Goal: Information Seeking & Learning: Understand process/instructions

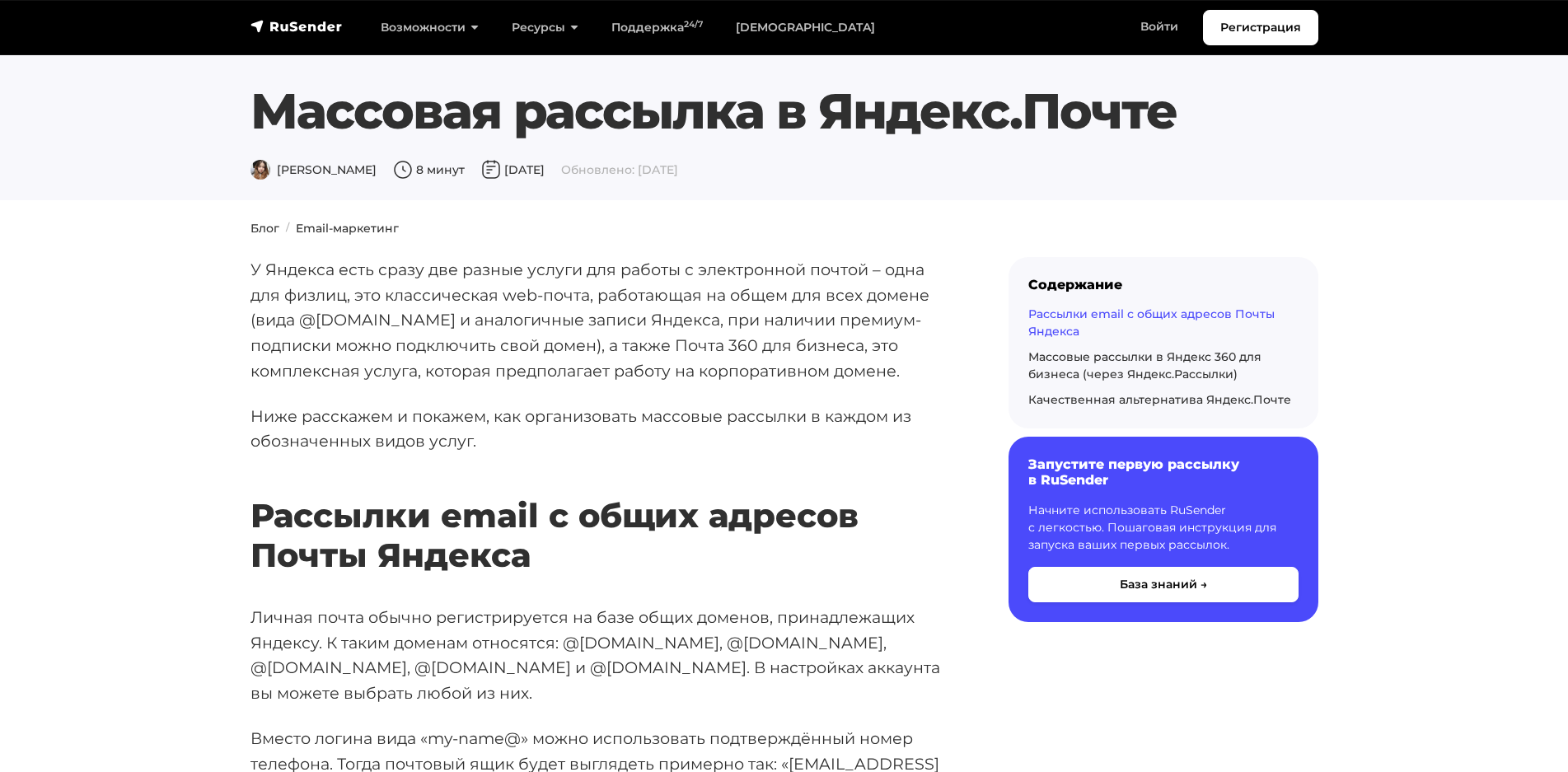
scroll to position [742, 0]
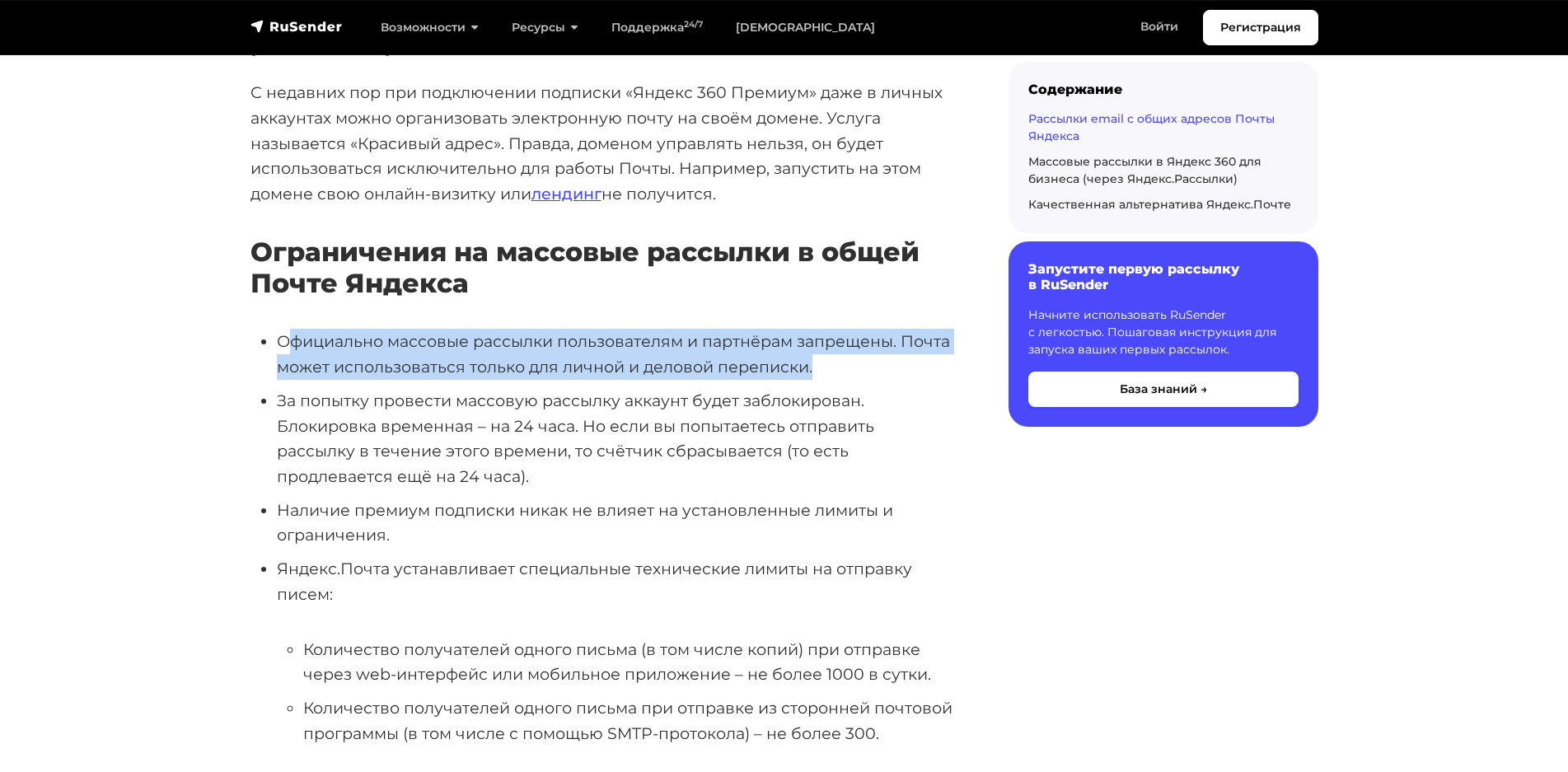
drag, startPoint x: 288, startPoint y: 281, endPoint x: 846, endPoint y: 310, distance: 558.8
click at [846, 329] on li "Официально массовые рассылки пользователям и партнёрам запрещены. Почта может и…" at bounding box center [616, 354] width 679 height 50
drag, startPoint x: 811, startPoint y: 297, endPoint x: 249, endPoint y: 259, distance: 563.3
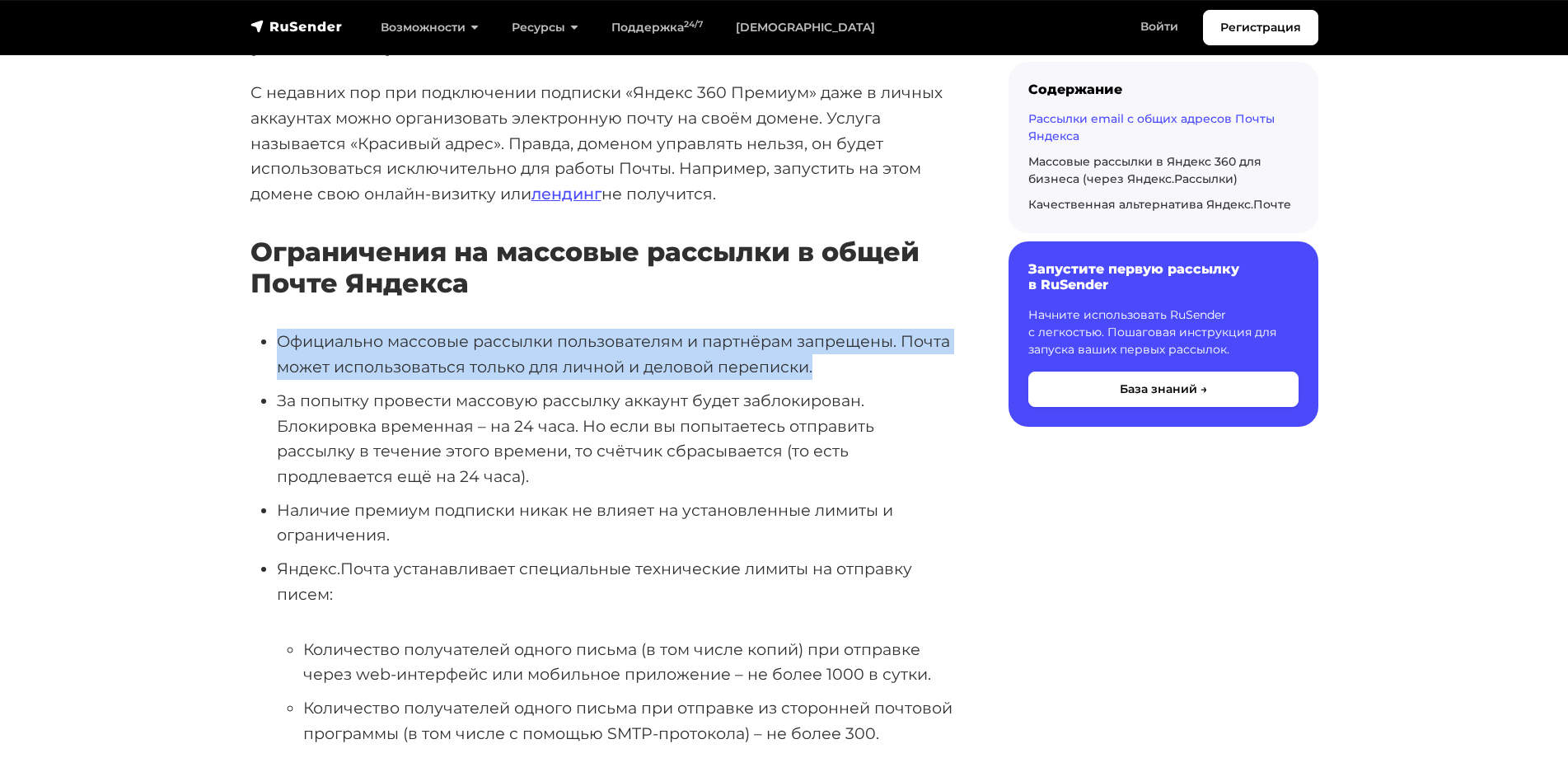
click at [277, 329] on li "Официально массовые рассылки пользователям и партнёрам запрещены. Почта может и…" at bounding box center [616, 354] width 679 height 50
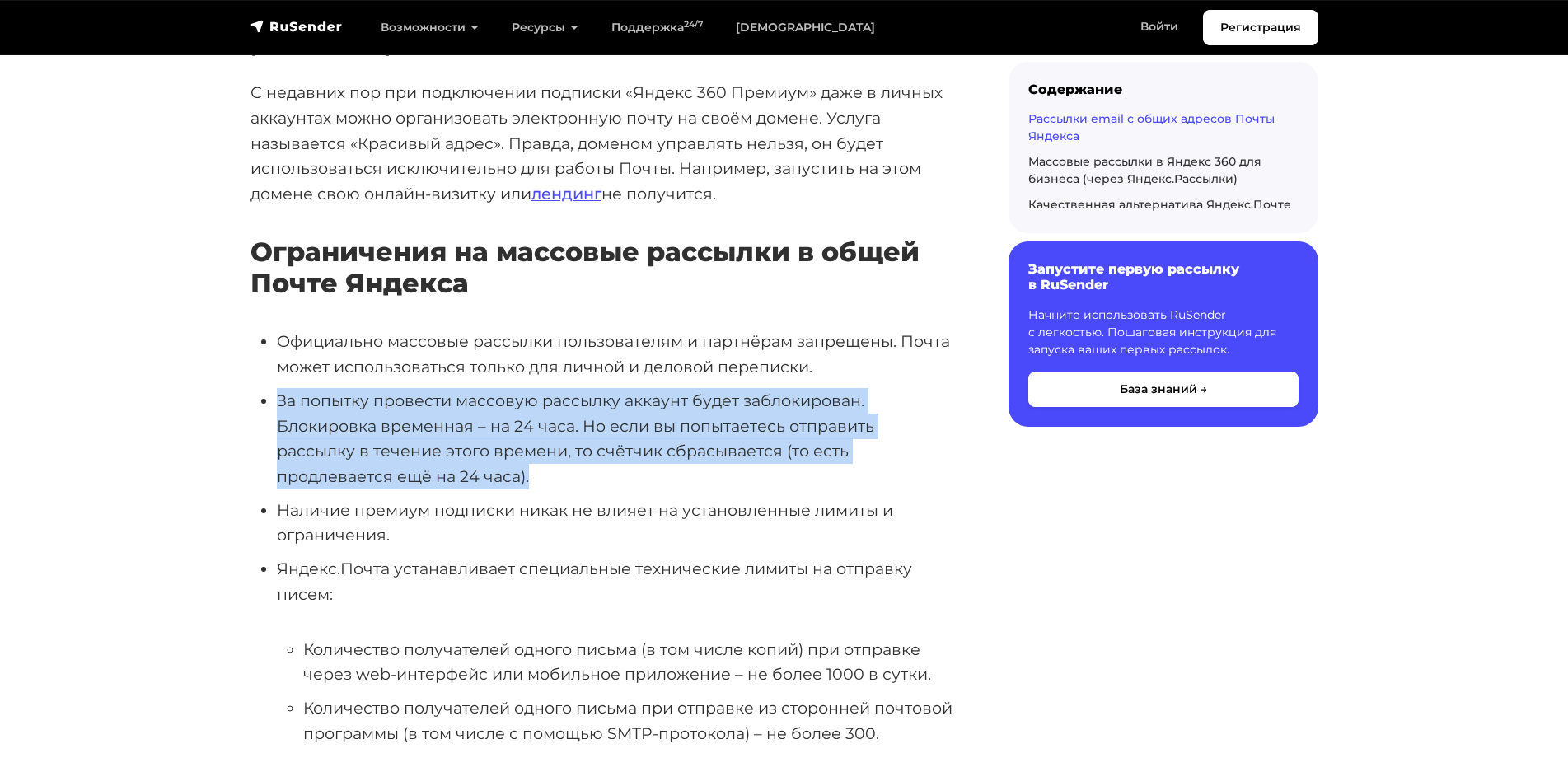
drag, startPoint x: 280, startPoint y: 332, endPoint x: 507, endPoint y: 409, distance: 239.7
click at [507, 409] on li "За попытку провести массовую рассылку аккаунт будет заблокирован. Блокировка вр…" at bounding box center [616, 438] width 679 height 102
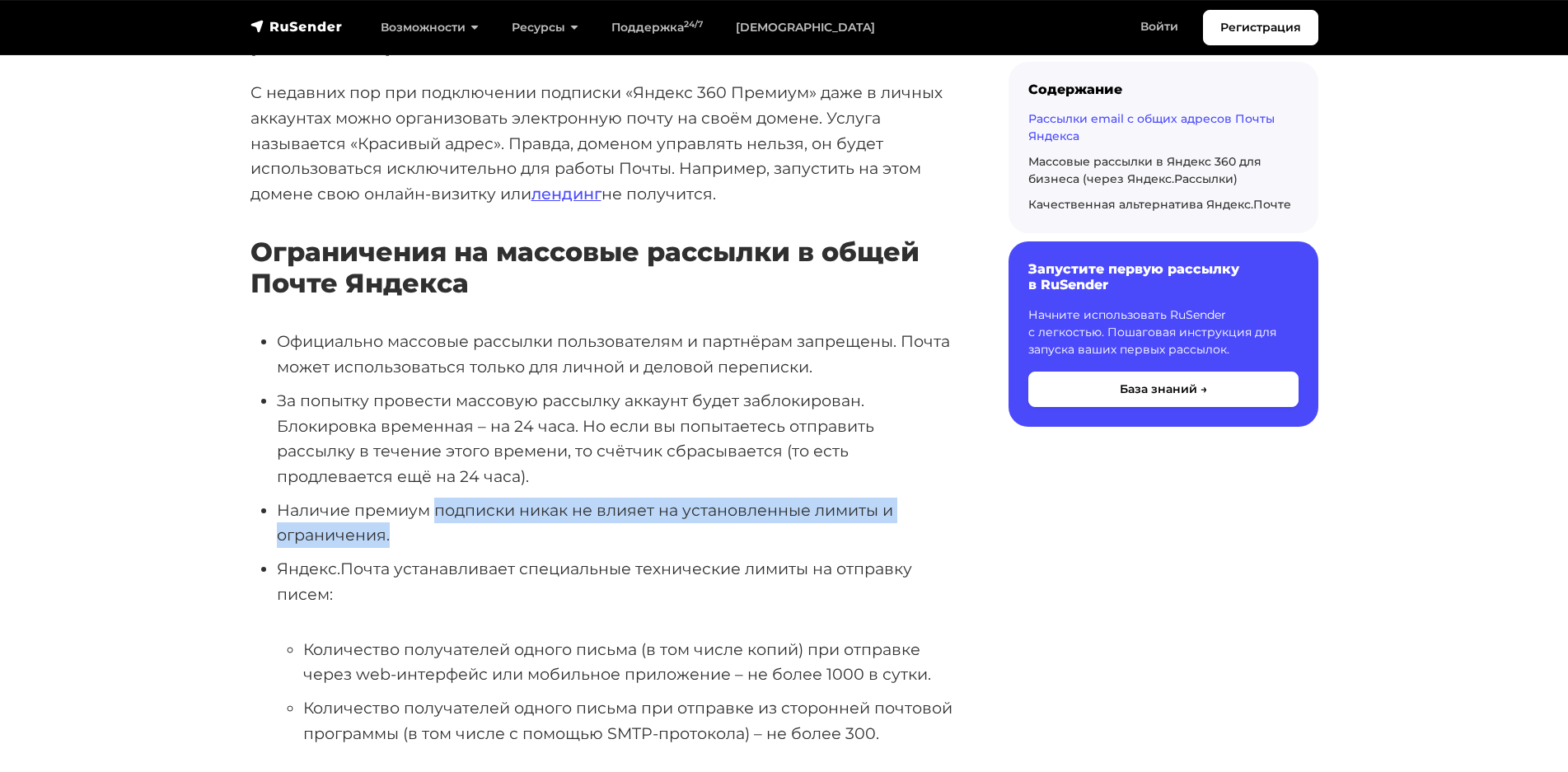
drag, startPoint x: 434, startPoint y: 433, endPoint x: 479, endPoint y: 481, distance: 65.8
click at [479, 498] on li "Наличие премиум подписки никак не влияет на установленные лимиты и ограничения." at bounding box center [616, 523] width 679 height 50
click at [474, 498] on li "Наличие премиум подписки никак не влияет на установленные лимиты и ограничения." at bounding box center [616, 523] width 679 height 50
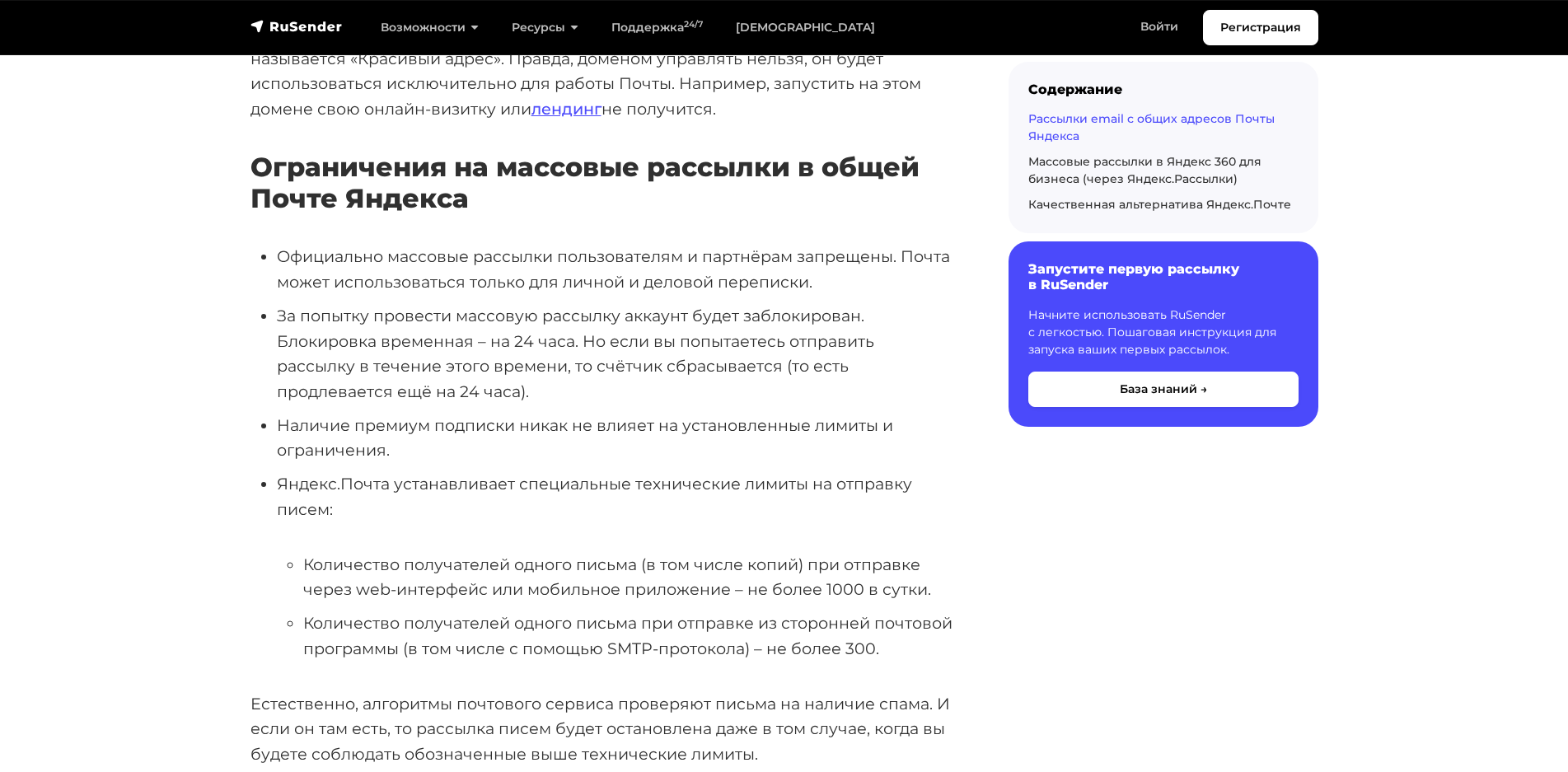
scroll to position [906, 0]
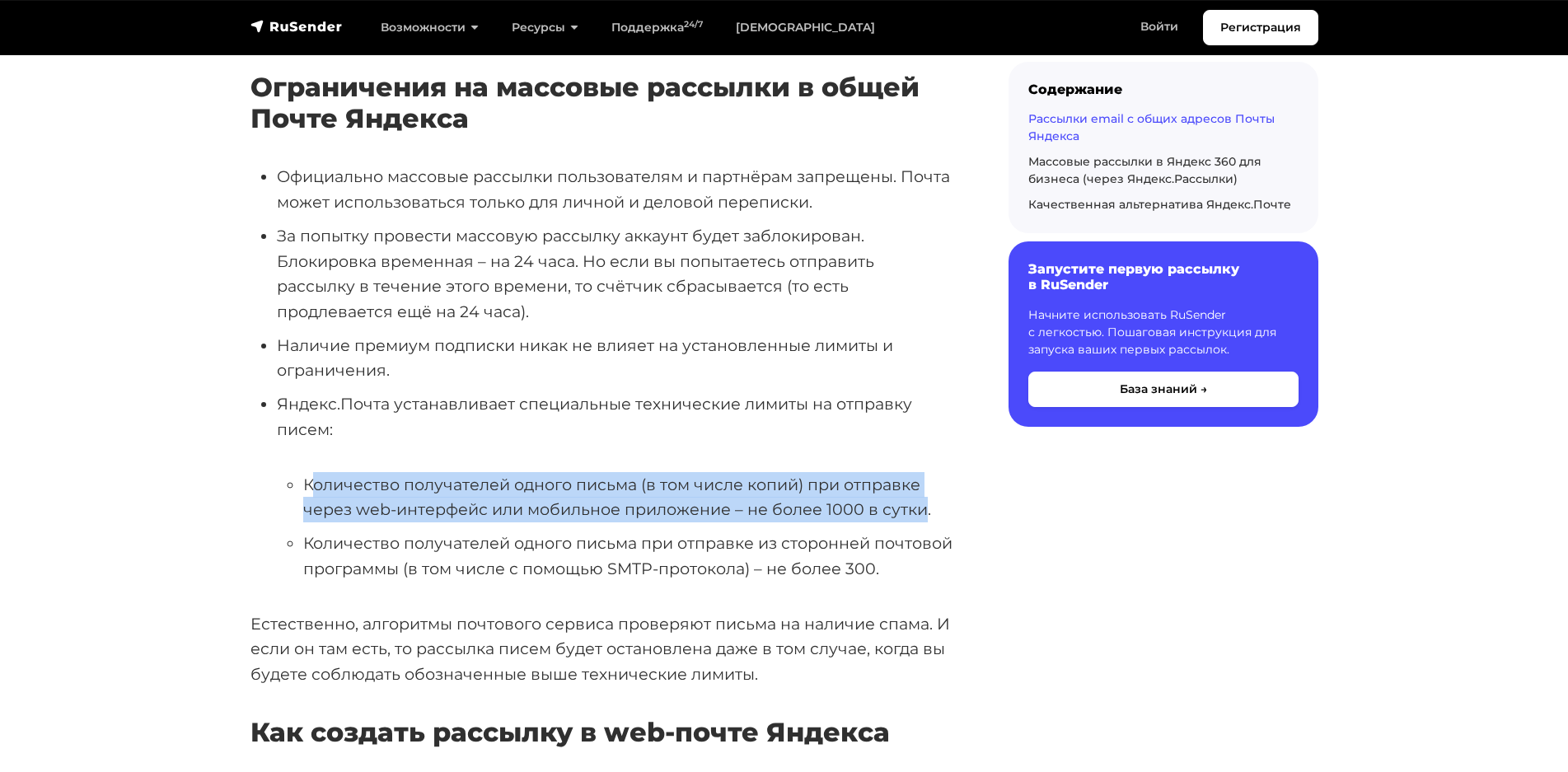
drag, startPoint x: 309, startPoint y: 407, endPoint x: 928, endPoint y: 443, distance: 620.0
click at [928, 473] on li "Количество получателей одного письма (в том числе копий) при отправке через web…" at bounding box center [629, 498] width 653 height 50
drag, startPoint x: 934, startPoint y: 441, endPoint x: 299, endPoint y: 415, distance: 635.5
click at [299, 473] on ul "Количество получателей одного письма (в том числе копий) при отправке через web…" at bounding box center [616, 528] width 679 height 110
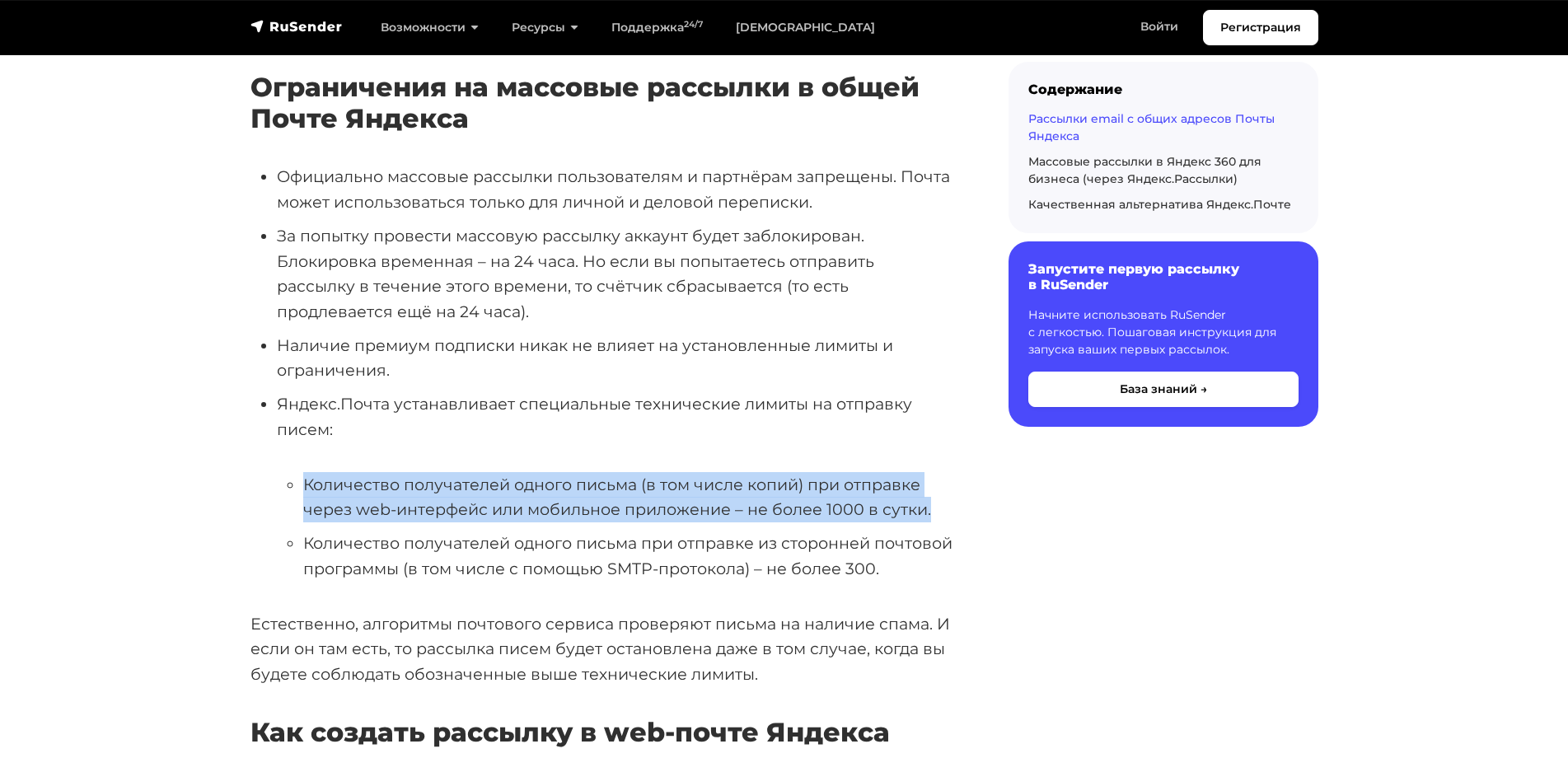
click at [299, 473] on ul "Количество получателей одного письма (в том числе копий) при отправке через web…" at bounding box center [616, 528] width 679 height 110
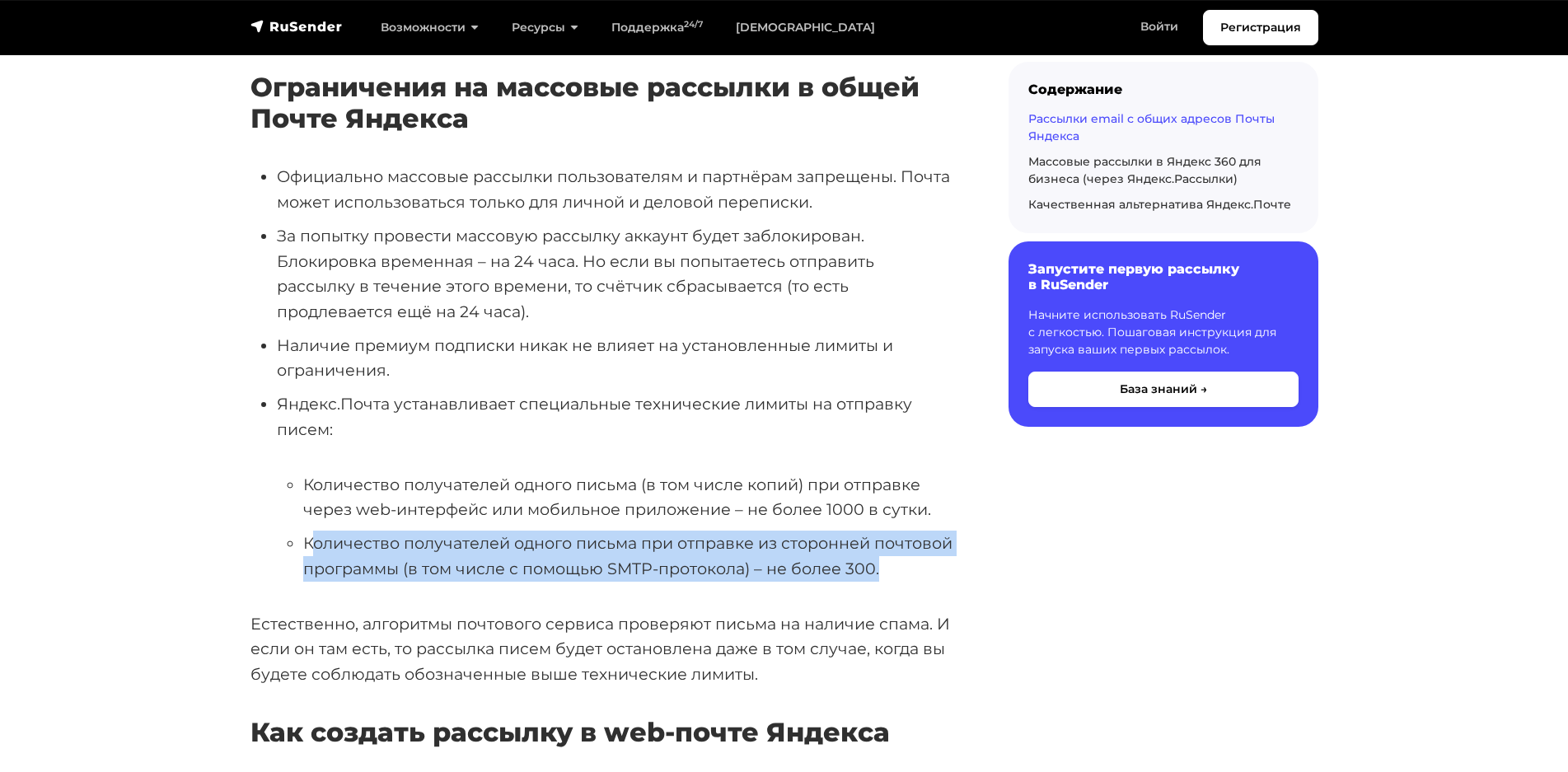
drag, startPoint x: 318, startPoint y: 462, endPoint x: 883, endPoint y: 494, distance: 565.9
click at [883, 494] on ul "Количество получателей одного письма (в том числе копий) при отправке через web…" at bounding box center [616, 528] width 679 height 110
click at [883, 531] on li "Количество получателей одного письма при отправке из сторонней почтовой програм…" at bounding box center [629, 556] width 653 height 50
drag, startPoint x: 883, startPoint y: 494, endPoint x: 317, endPoint y: 466, distance: 566.7
click at [317, 531] on li "Количество получателей одного письма при отправке из сторонней почтовой програм…" at bounding box center [629, 556] width 653 height 50
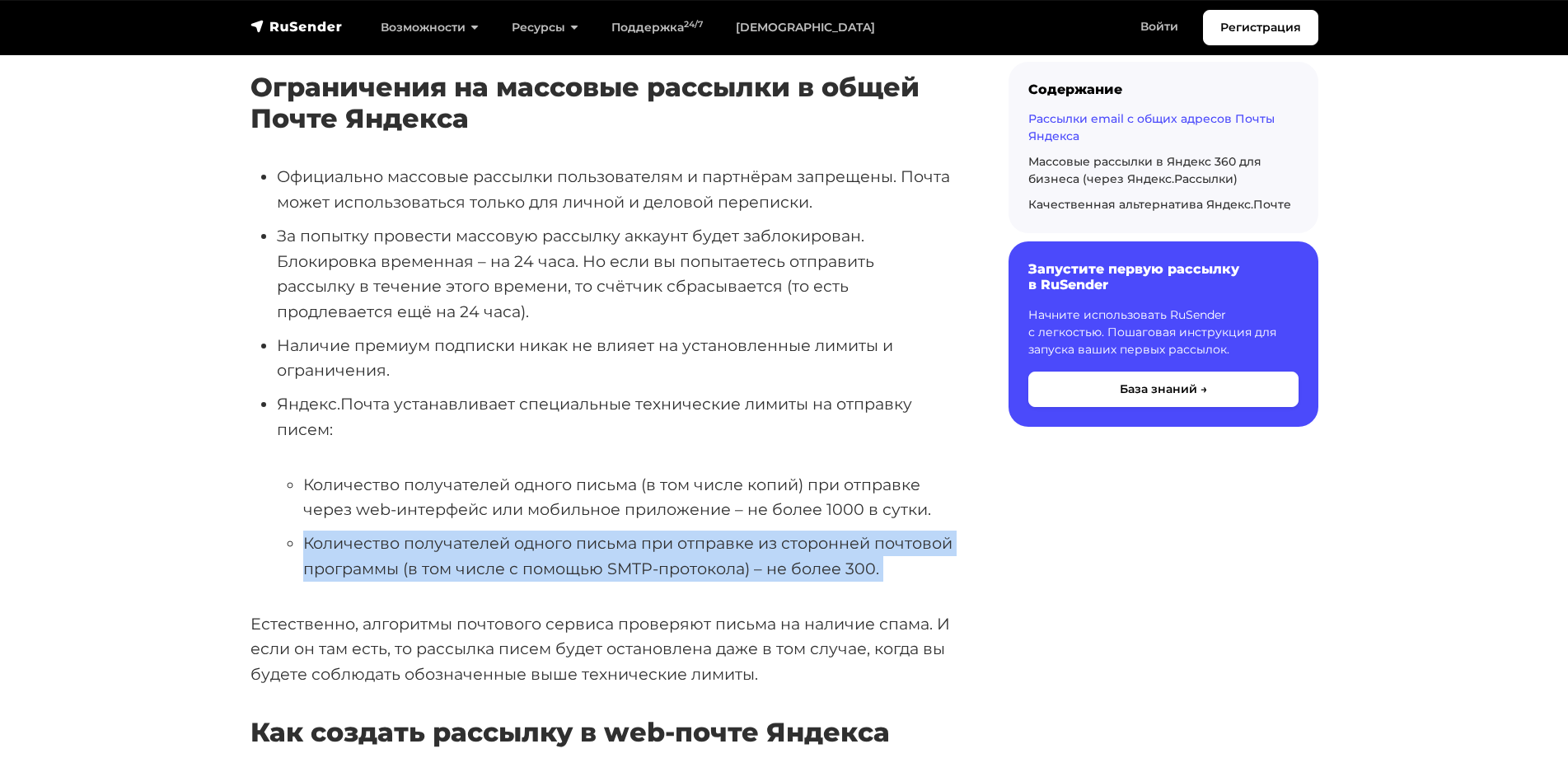
click at [317, 531] on li "Количество получателей одного письма при отправке из сторонней почтовой програм…" at bounding box center [629, 556] width 653 height 50
drag, startPoint x: 317, startPoint y: 466, endPoint x: 848, endPoint y: 505, distance: 532.4
click at [848, 531] on li "Количество получателей одного письма при отправке из сторонней почтовой програм…" at bounding box center [629, 556] width 653 height 50
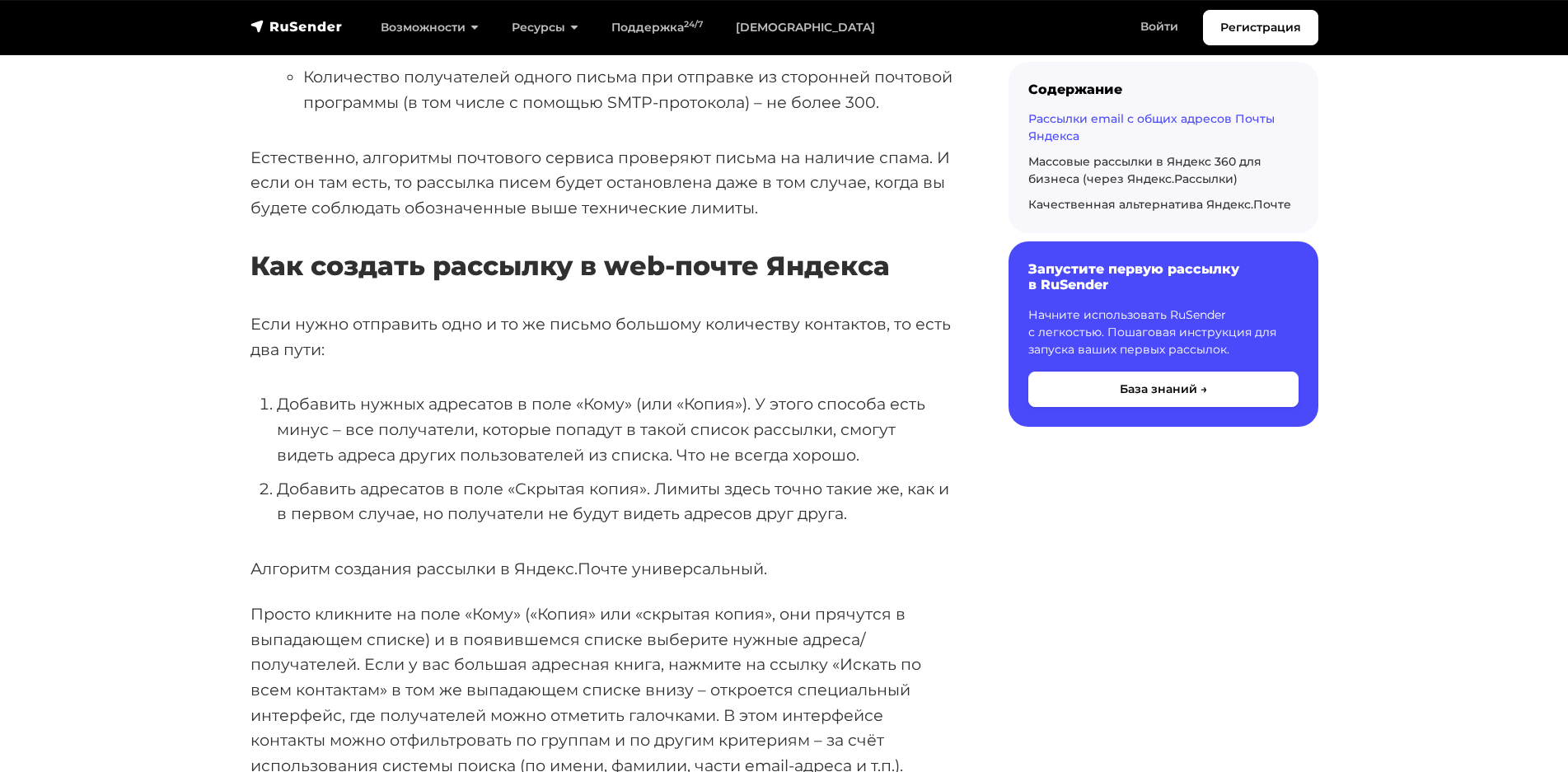
scroll to position [1401, 0]
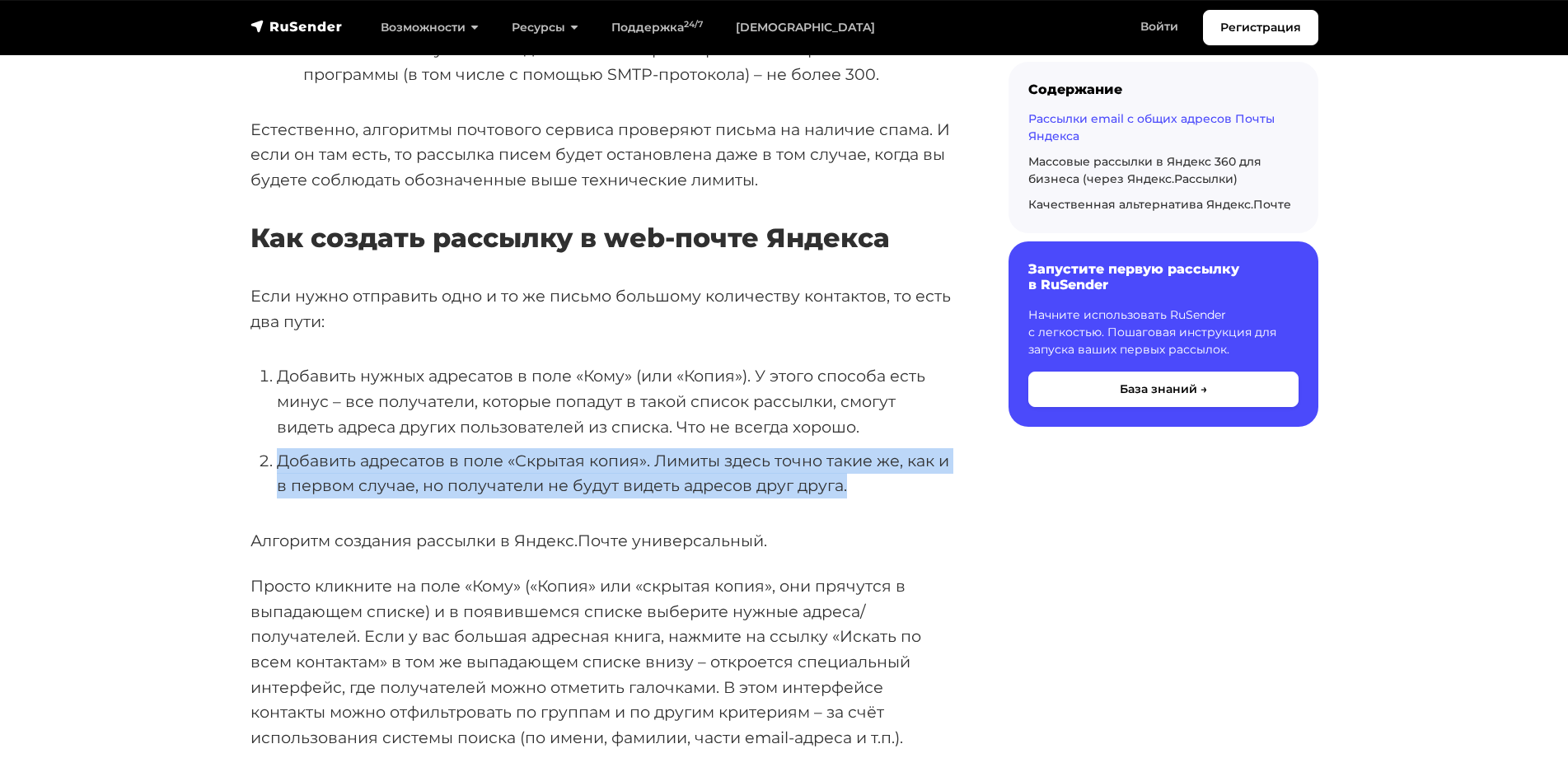
drag, startPoint x: 279, startPoint y: 387, endPoint x: 857, endPoint y: 407, distance: 578.3
click at [857, 448] on li "Добавить адресатов в поле «Скрытая копия». Лимиты здесь точно такие же, как и в…" at bounding box center [616, 474] width 679 height 50
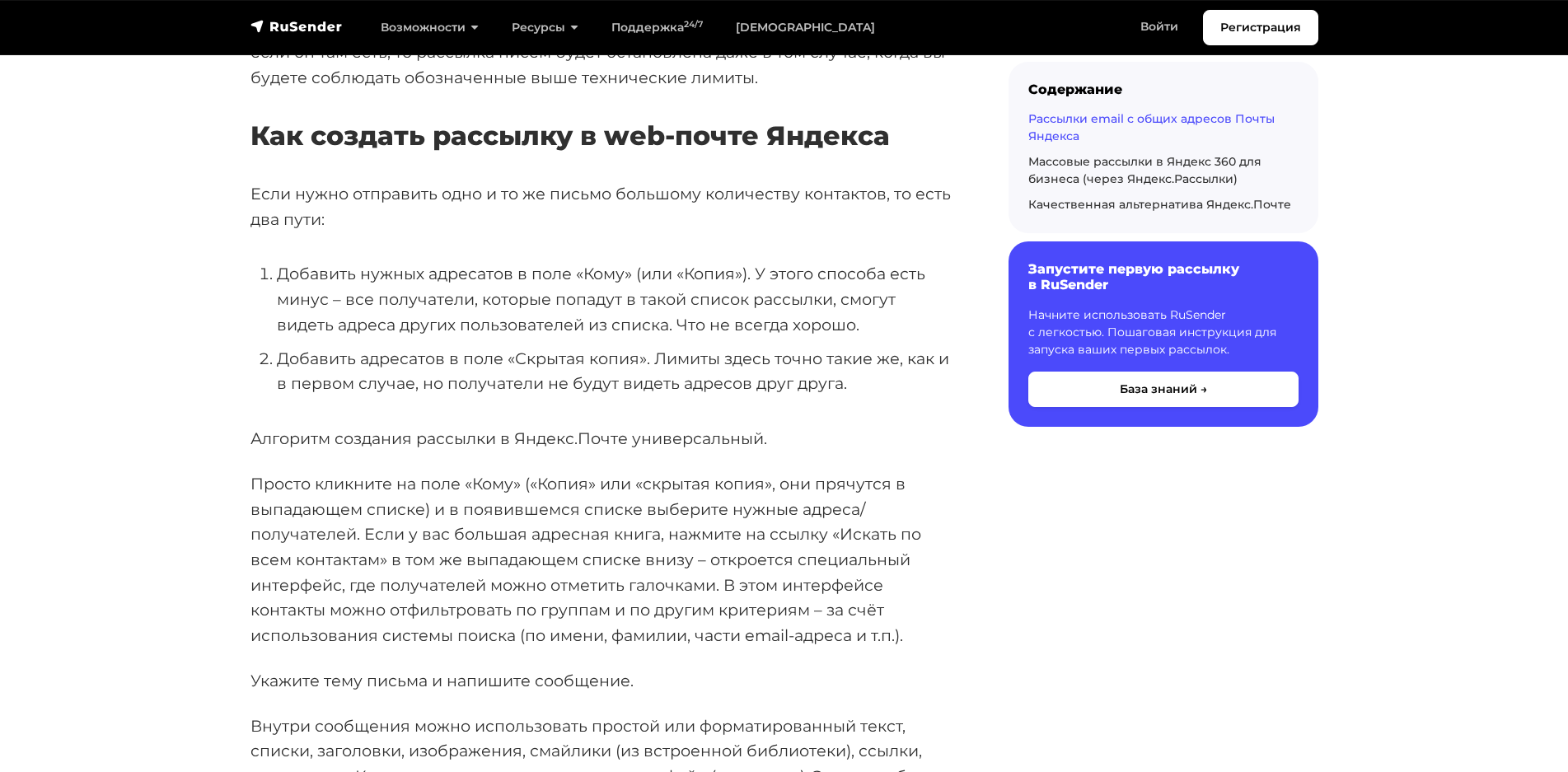
scroll to position [1648, 0]
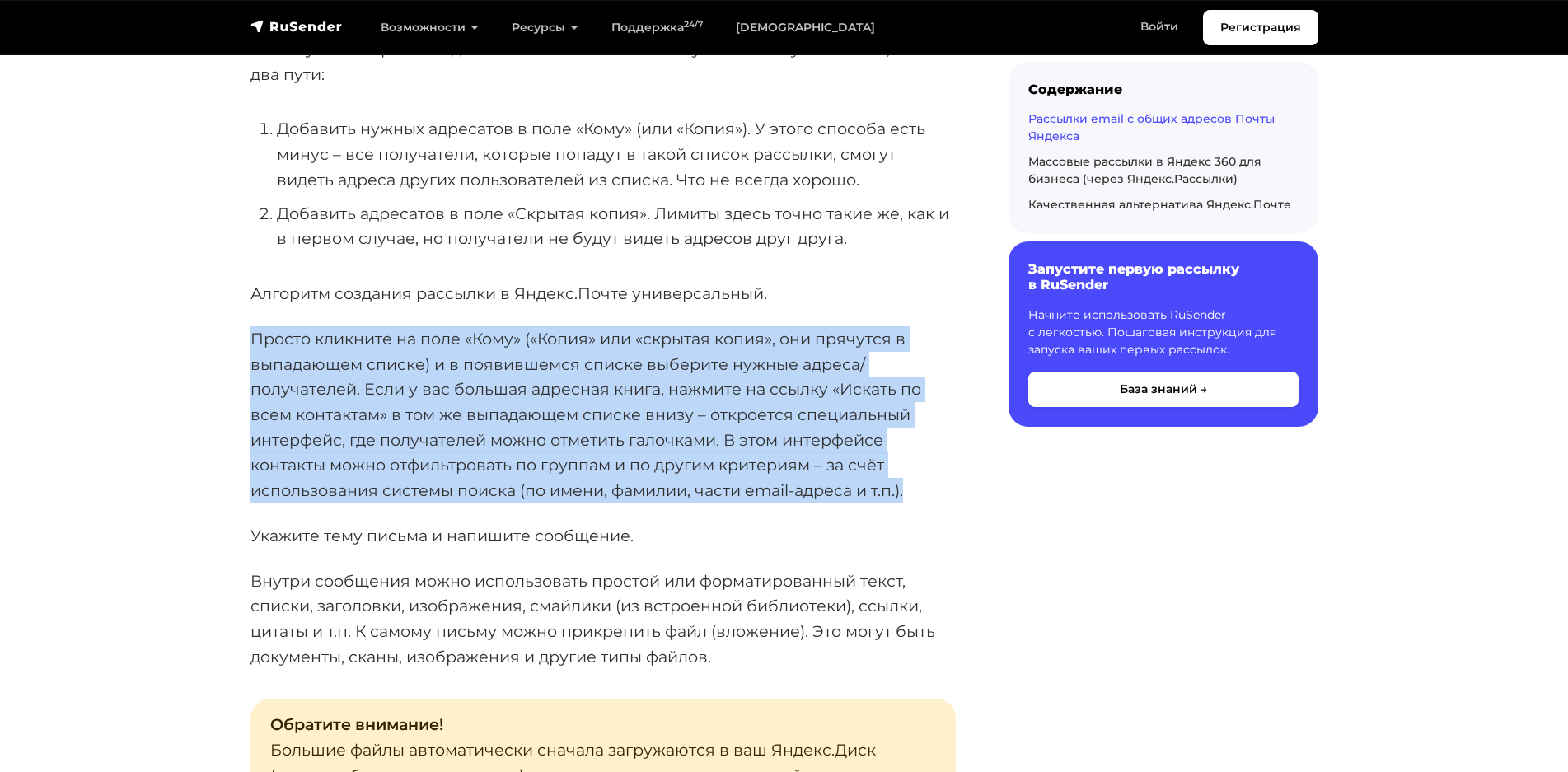
drag, startPoint x: 245, startPoint y: 258, endPoint x: 919, endPoint y: 408, distance: 690.5
click at [919, 408] on p "Просто кликните на поле «Кому» («Копия» или «скрытая копия», они прячутся в вып…" at bounding box center [603, 415] width 706 height 177
drag, startPoint x: 888, startPoint y: 399, endPoint x: 224, endPoint y: 266, distance: 677.2
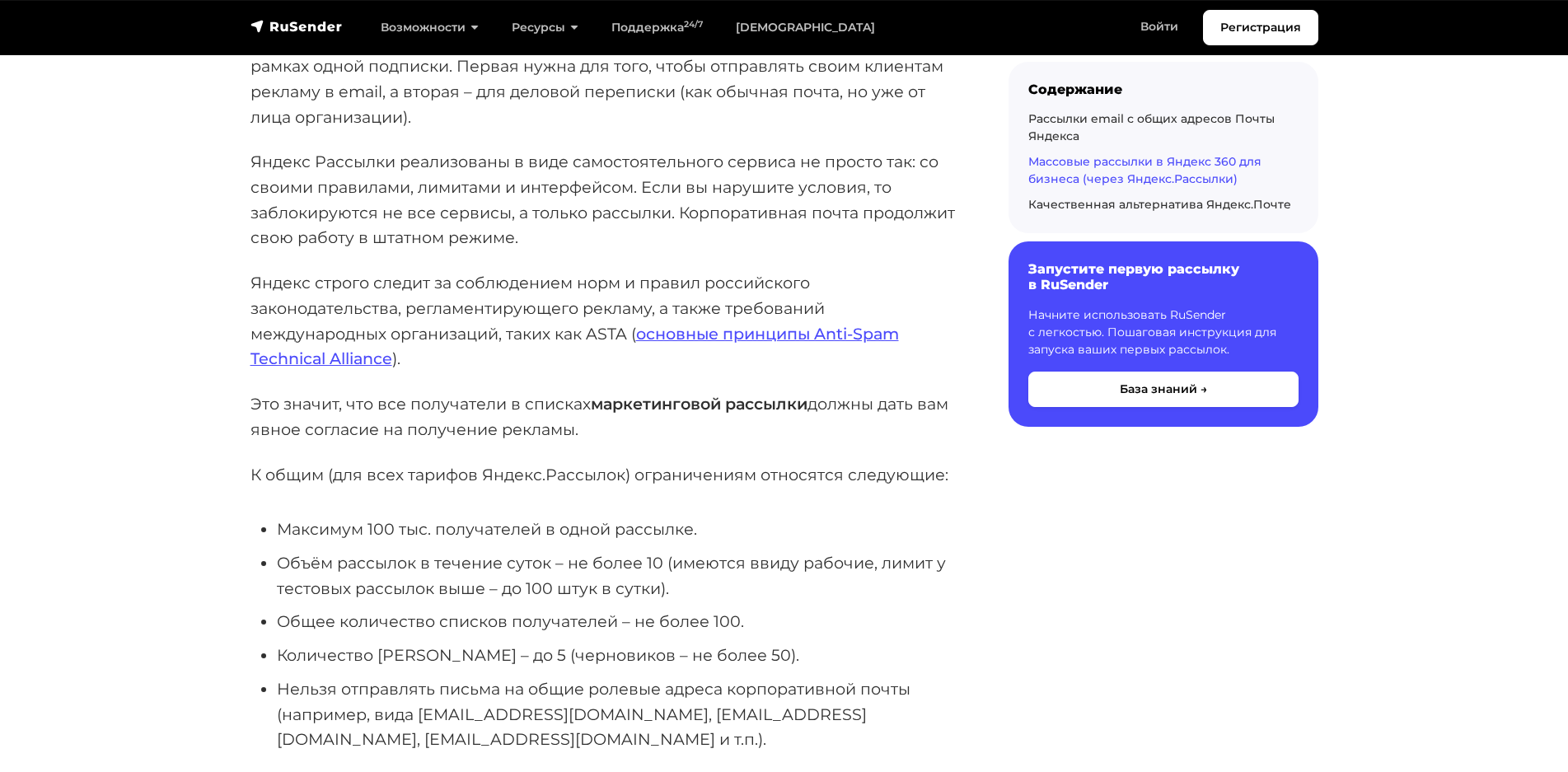
scroll to position [3544, 0]
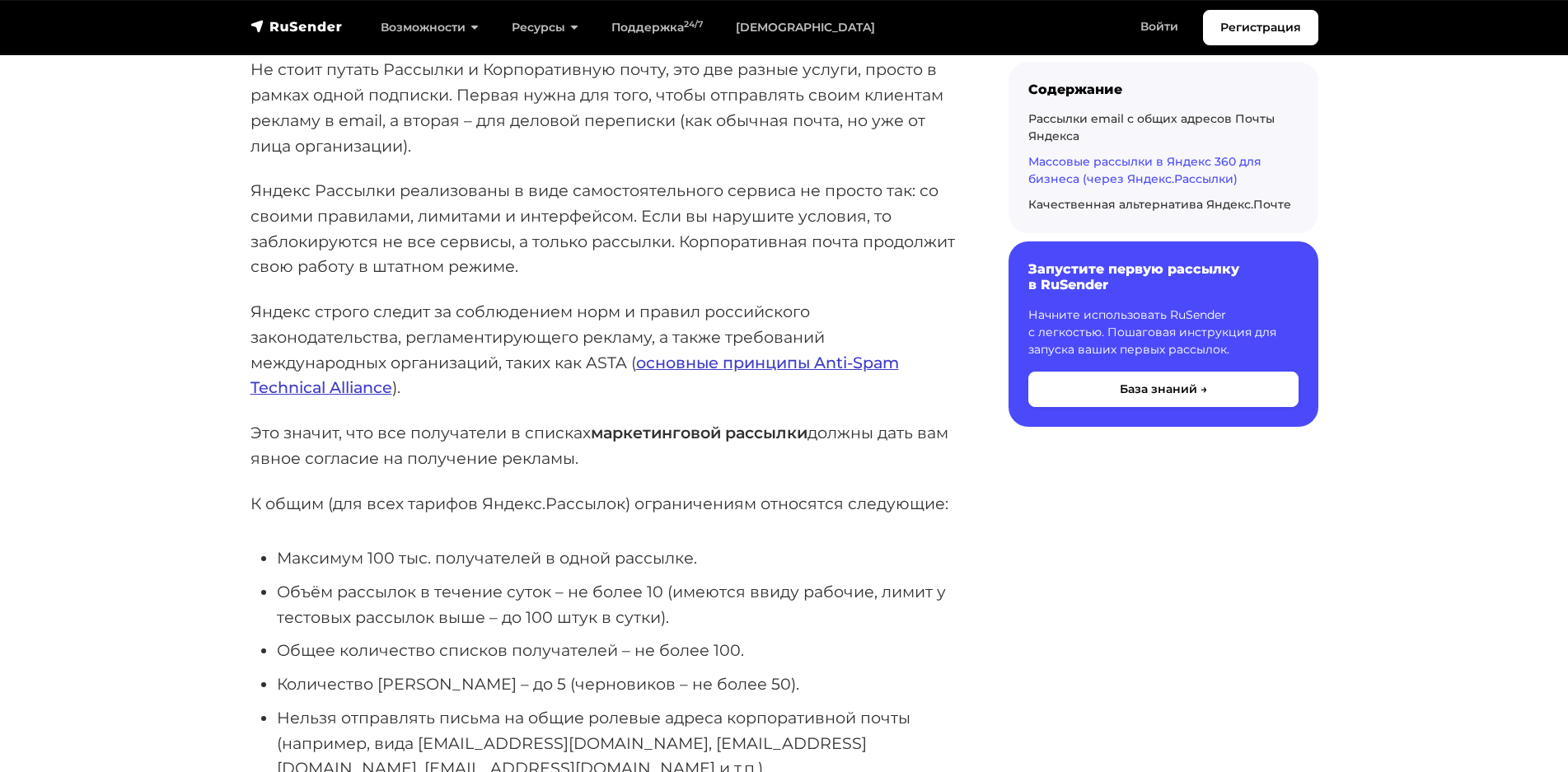
click at [679, 352] on link "основные принципы Anti-Spam Technical Alliance" at bounding box center [575, 375] width 649 height 46
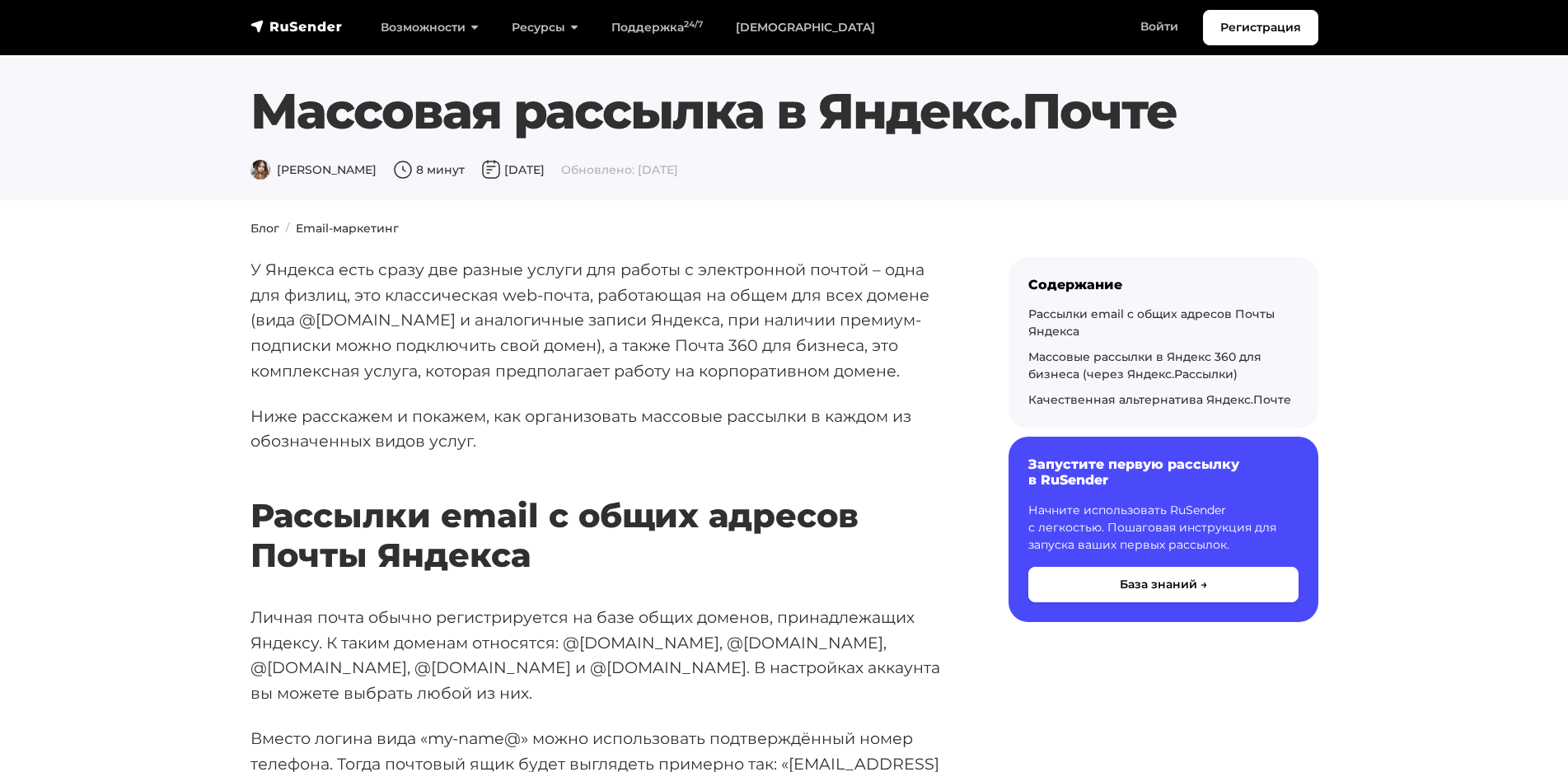
scroll to position [3542, 0]
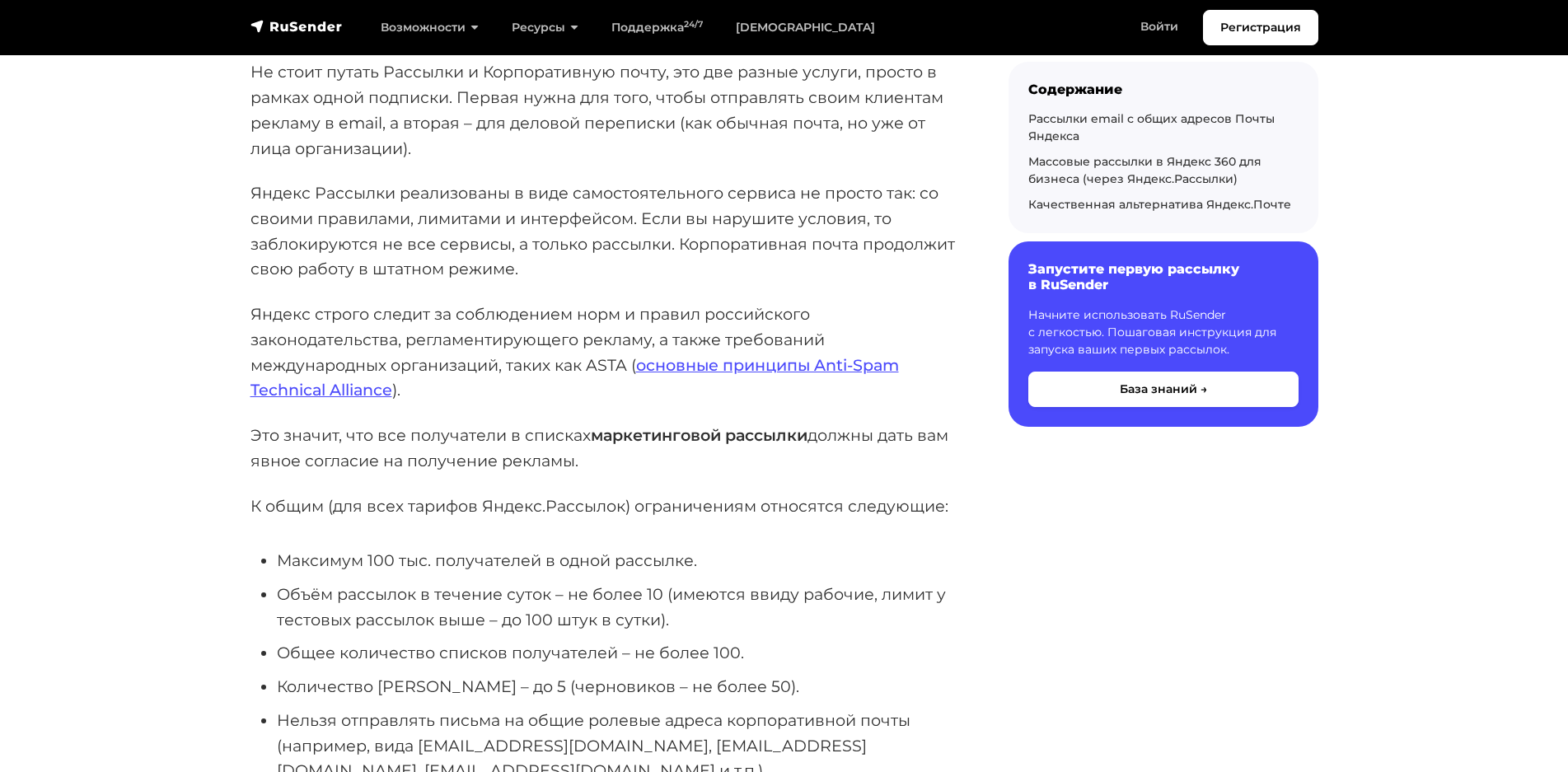
click at [420, 708] on li "Нельзя отправлять письма на общие ролевые адреса корпоративной почты (например,…" at bounding box center [616, 745] width 679 height 76
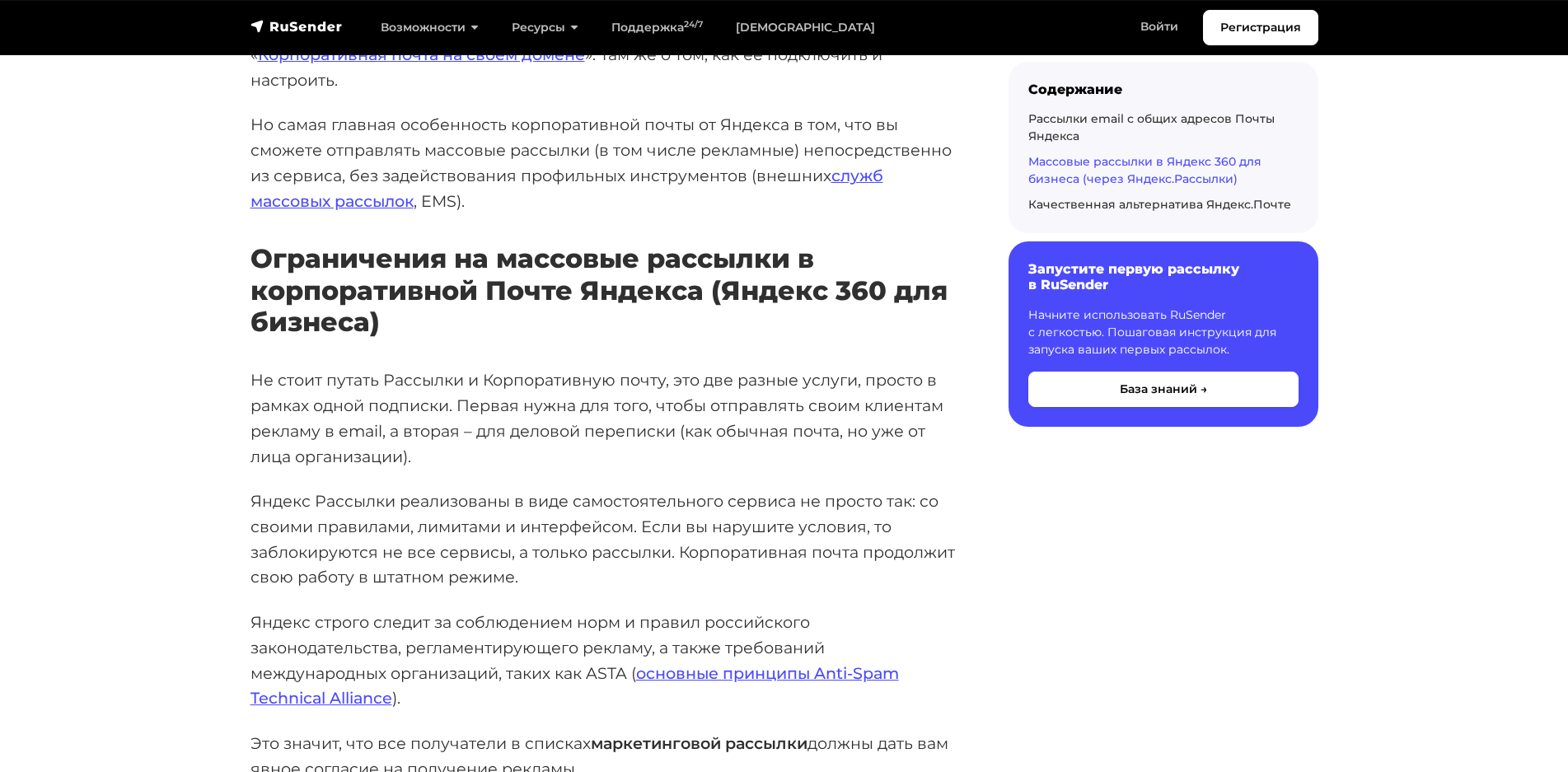
scroll to position [3212, 0]
